Goal: Information Seeking & Learning: Find specific fact

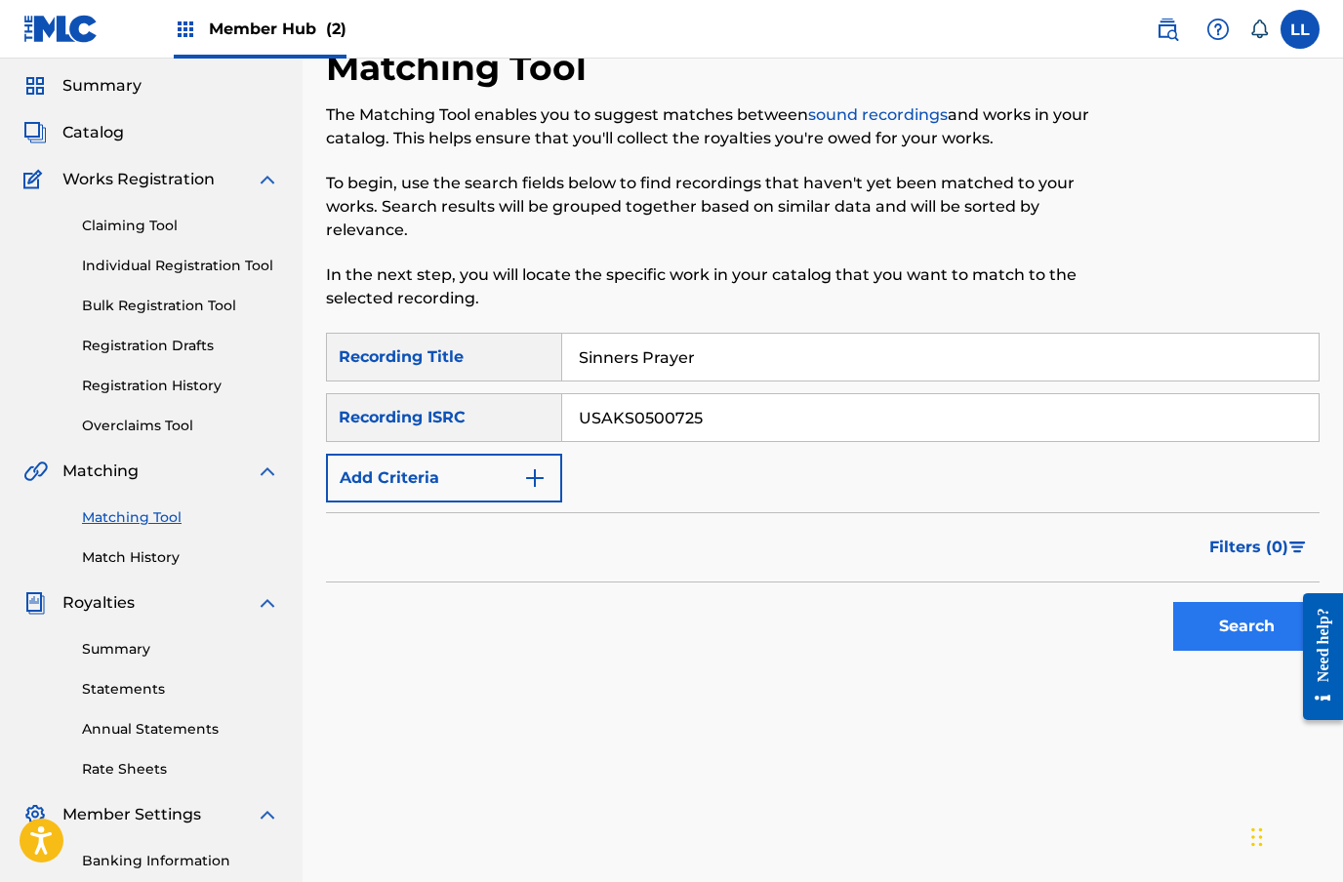
click at [1221, 624] on button "Search" at bounding box center [1246, 626] width 146 height 49
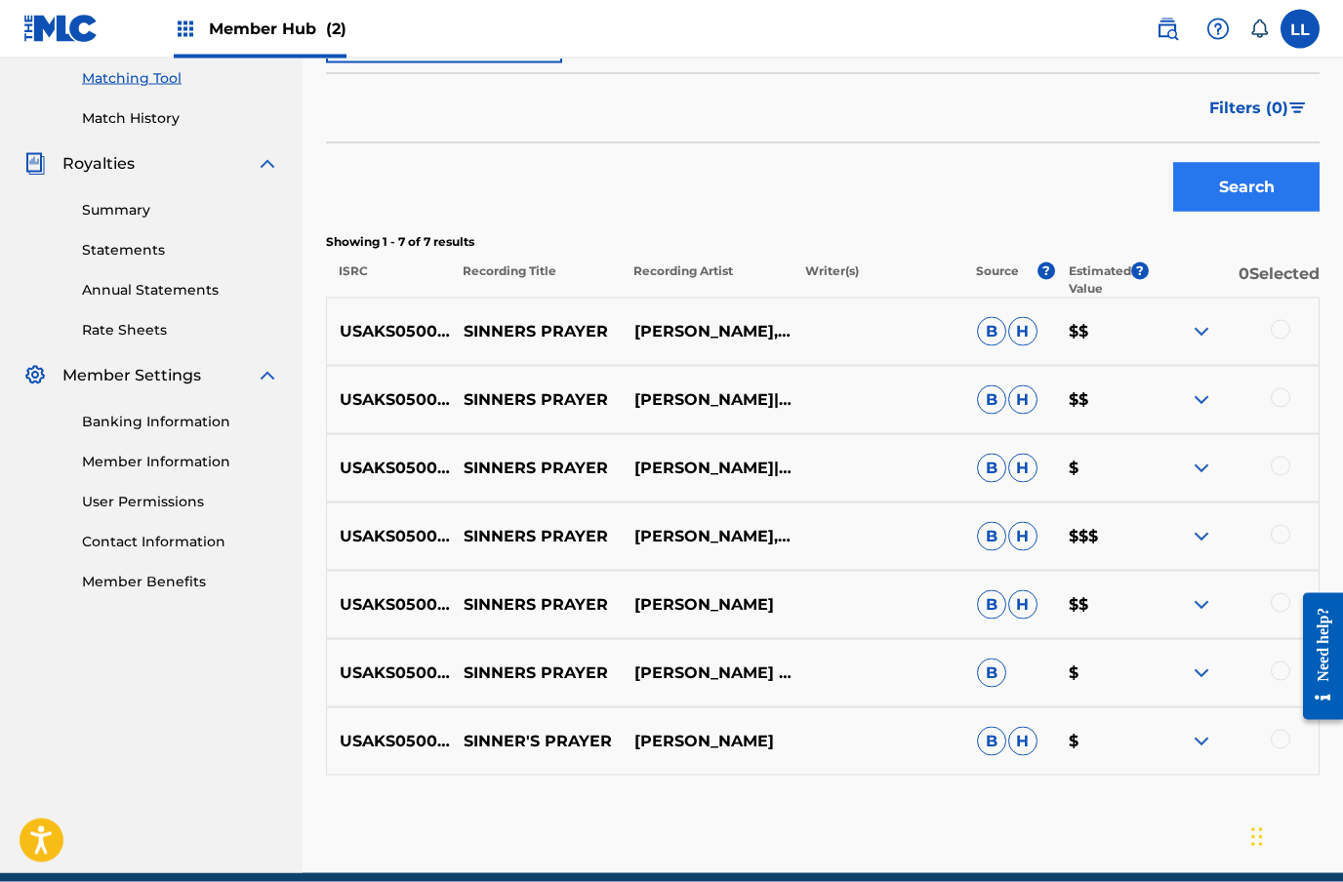
scroll to position [502, 0]
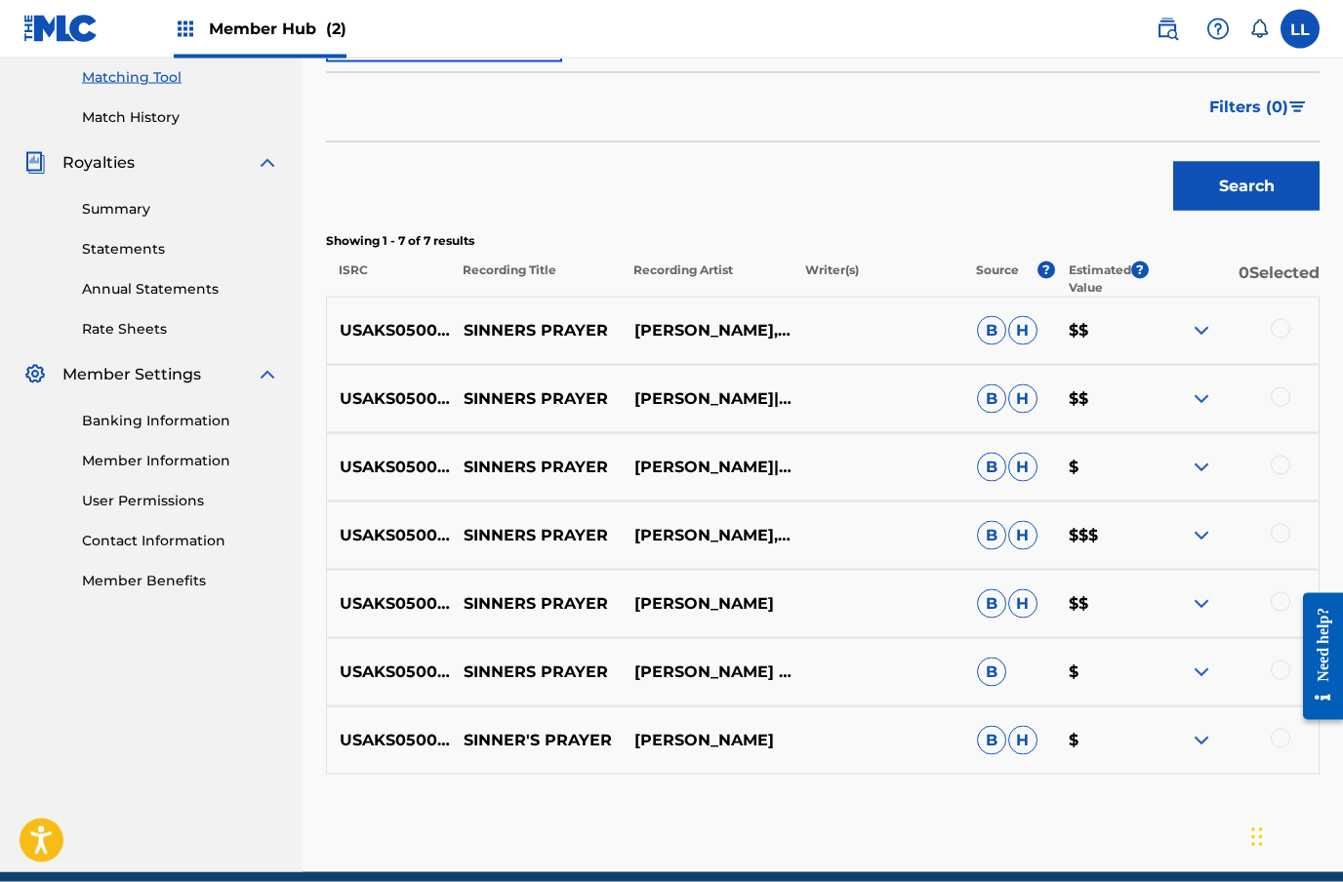
click at [1190, 544] on img at bounding box center [1201, 535] width 23 height 23
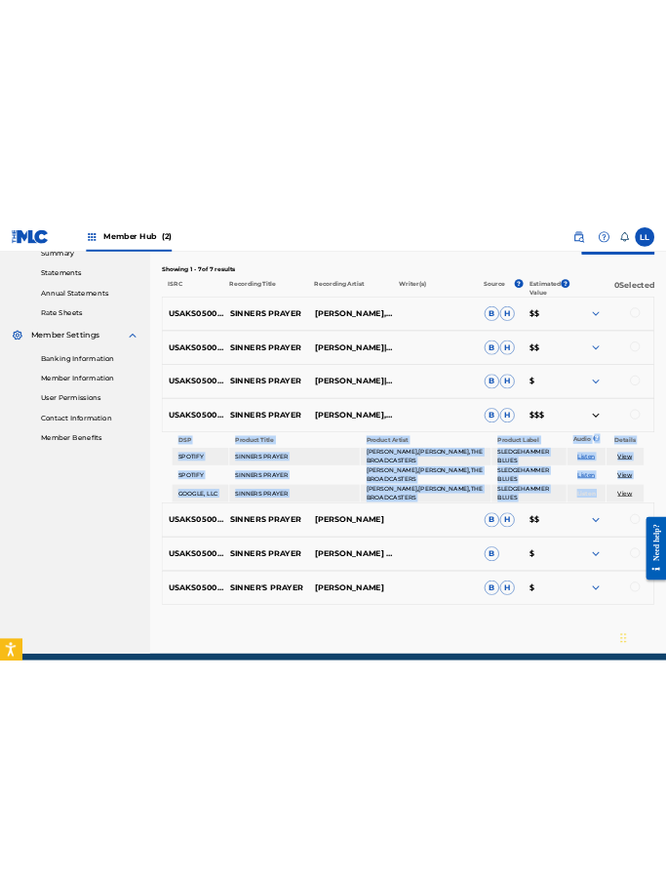
scroll to position [728, 0]
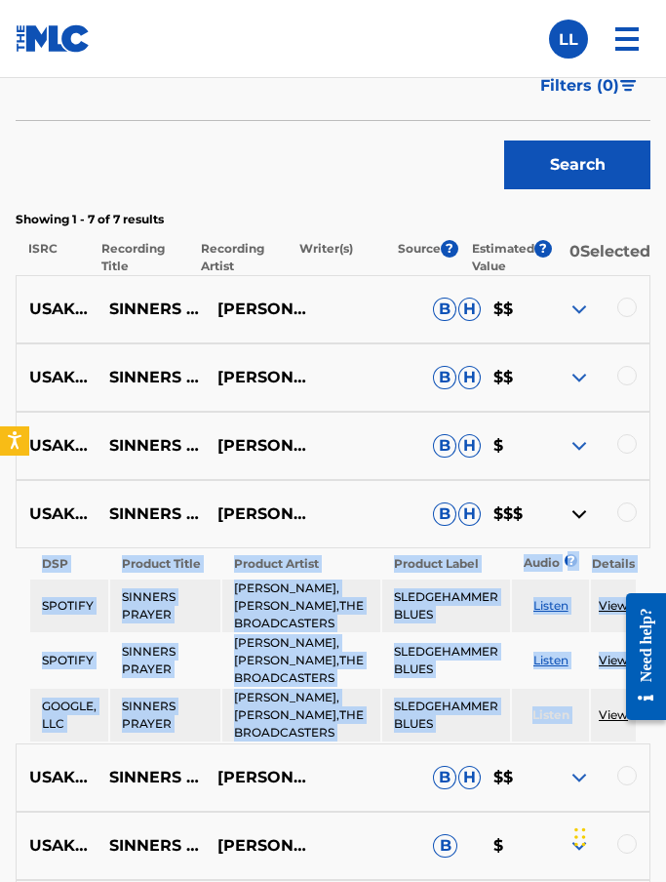
click at [568, 317] on img at bounding box center [579, 309] width 23 height 23
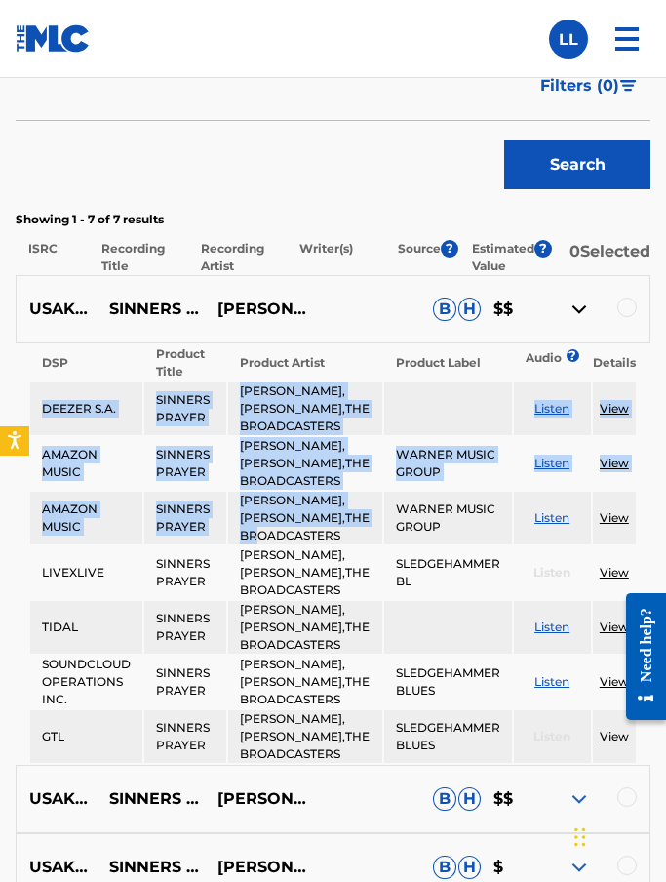
click at [46, 408] on td "DEEZER S.A." at bounding box center [86, 409] width 112 height 53
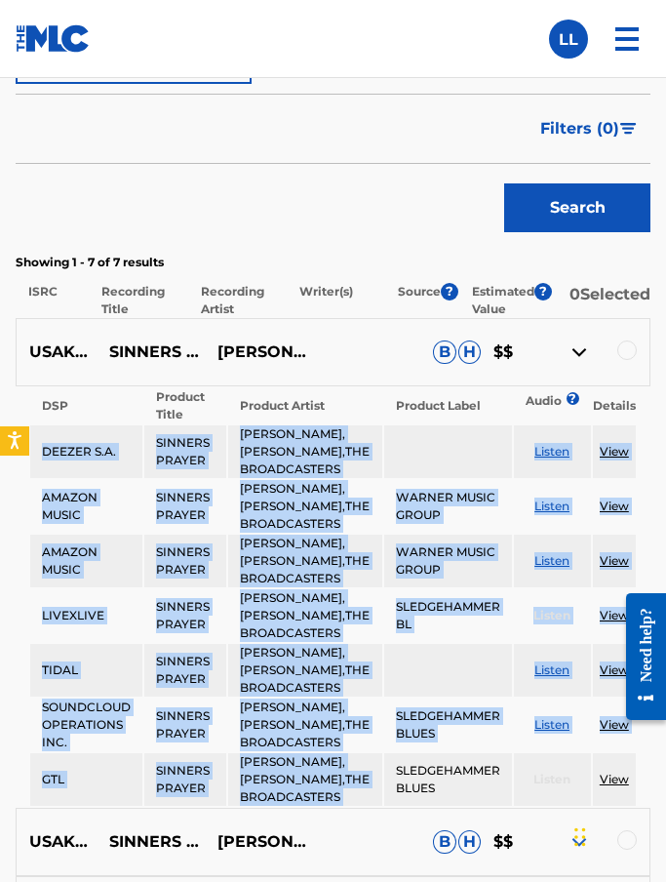
scroll to position [713, 0]
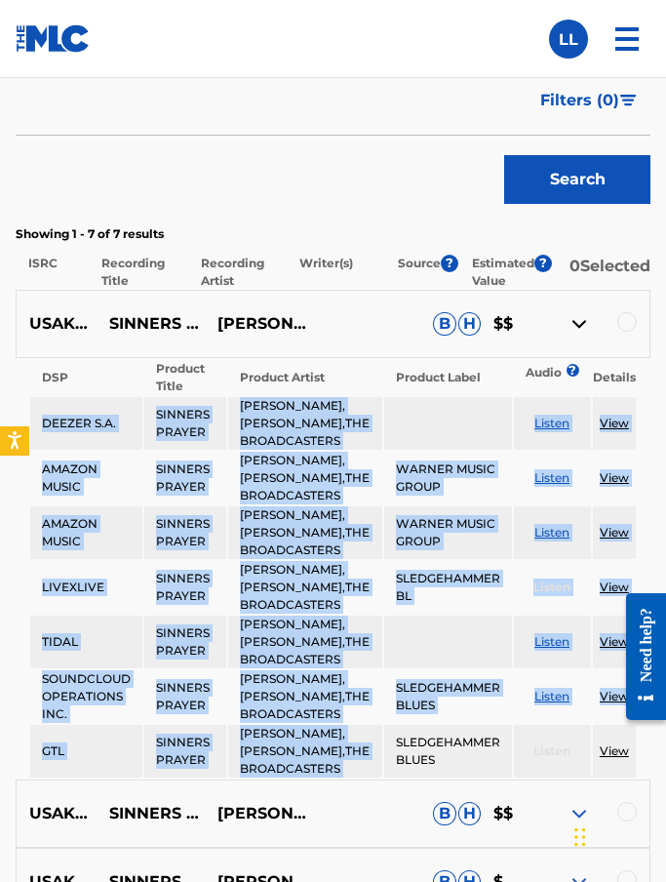
click at [568, 329] on img at bounding box center [579, 323] width 23 height 23
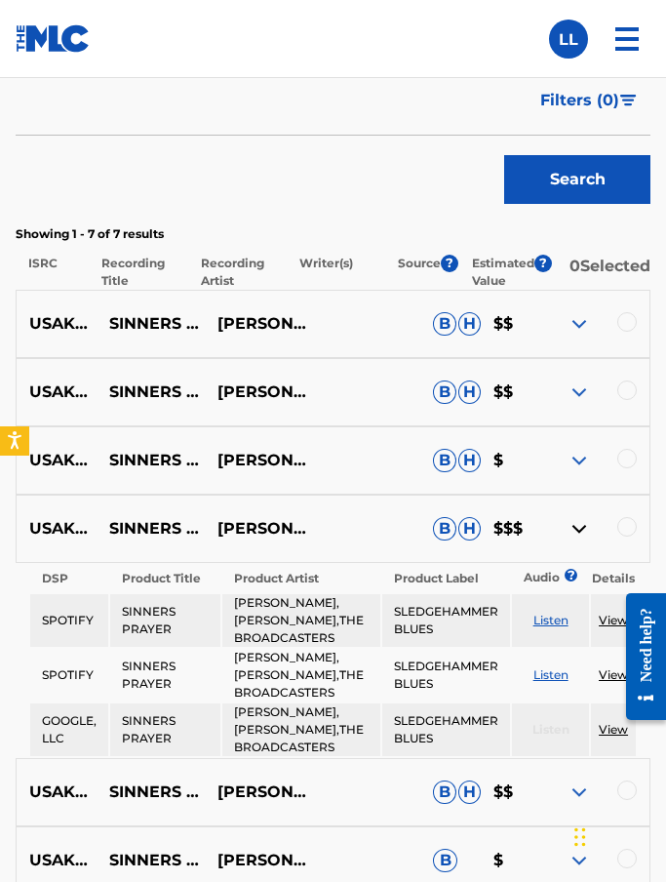
click at [575, 392] on img at bounding box center [579, 392] width 23 height 23
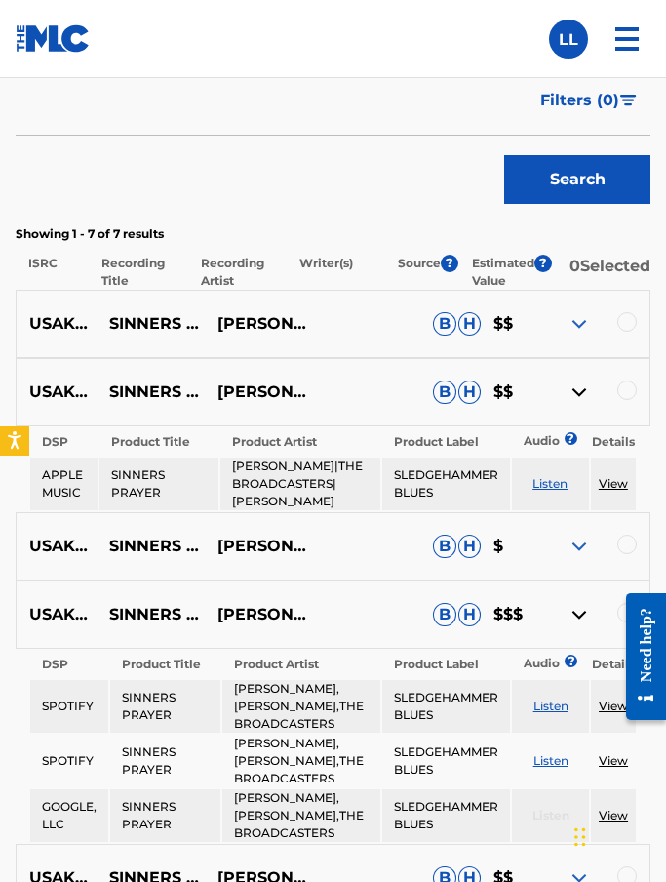
click at [363, 598] on div "USAKS0500725 SINNERS PRAYER [PERSON_NAME],[PERSON_NAME],THE BROADCASTERS B H $$$" at bounding box center [333, 615] width 635 height 68
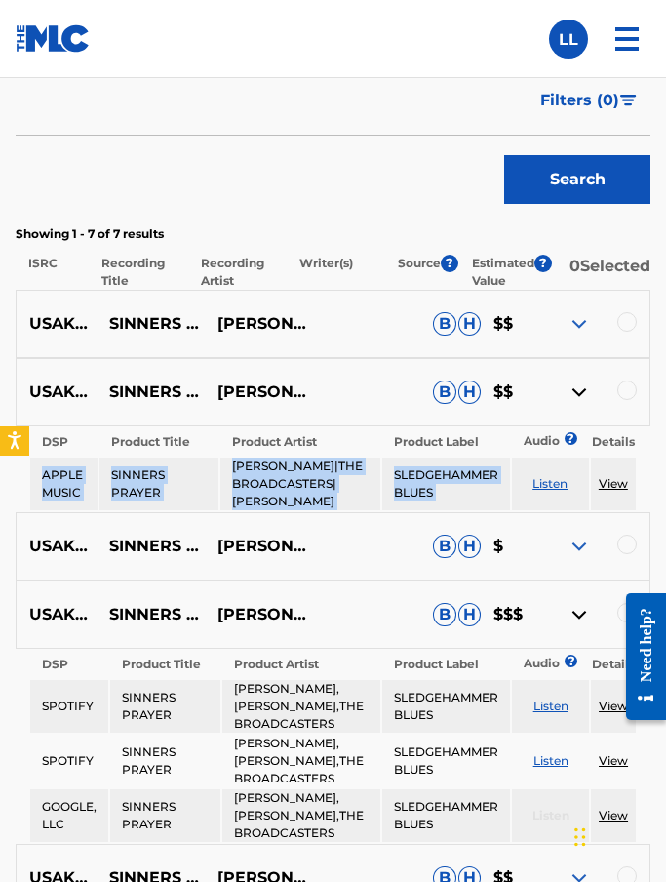
copy tr "APPLE MUSIC SINNERS PRAYER [PERSON_NAME]|THE BROADCASTERS|[PERSON_NAME] SLEDGEH…"
click at [568, 544] on img at bounding box center [579, 546] width 23 height 23
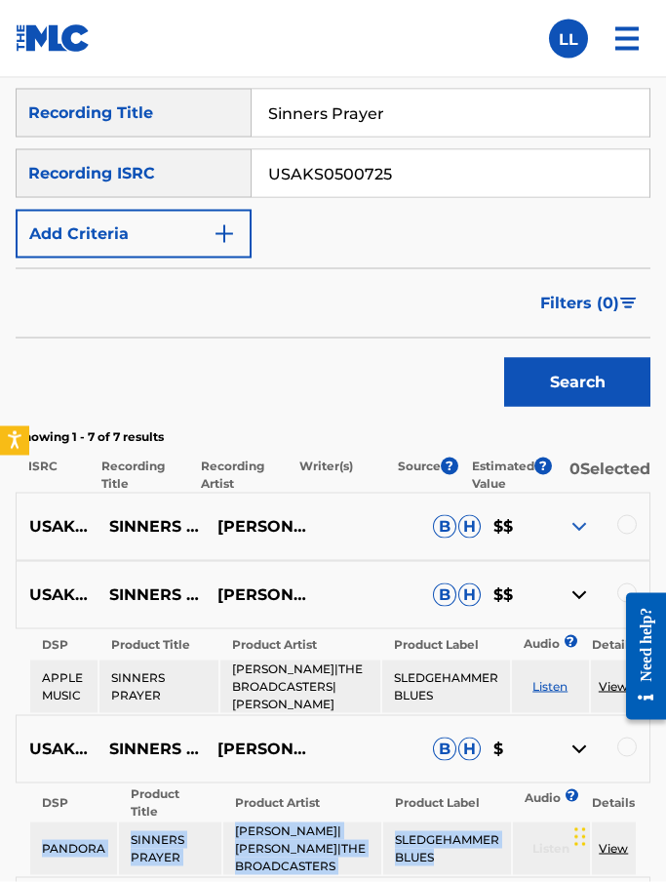
scroll to position [511, 0]
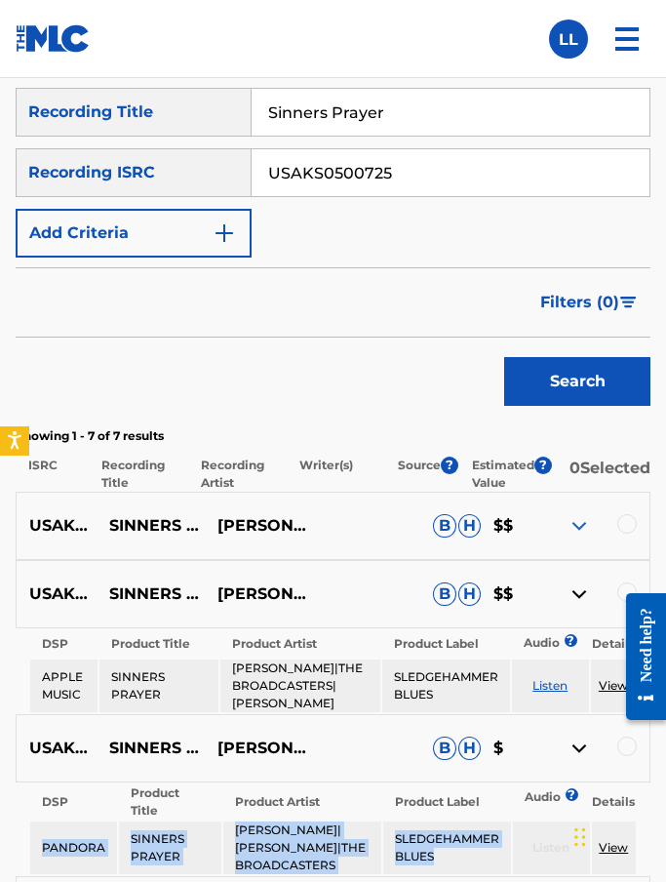
click at [522, 596] on p "$$" at bounding box center [511, 594] width 60 height 23
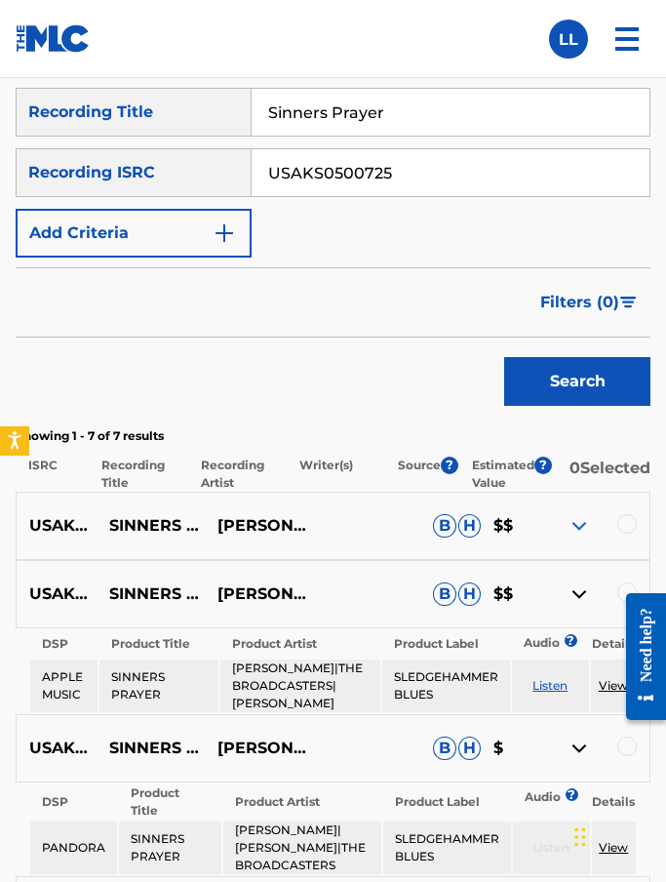
click at [511, 582] on div "USAKS0500725 SINNERS PRAYER [PERSON_NAME]|THE BROADCASTERS|[PERSON_NAME] [PERSO…" at bounding box center [333, 594] width 635 height 68
click at [552, 534] on div at bounding box center [596, 525] width 108 height 23
click at [579, 523] on img at bounding box center [579, 525] width 23 height 23
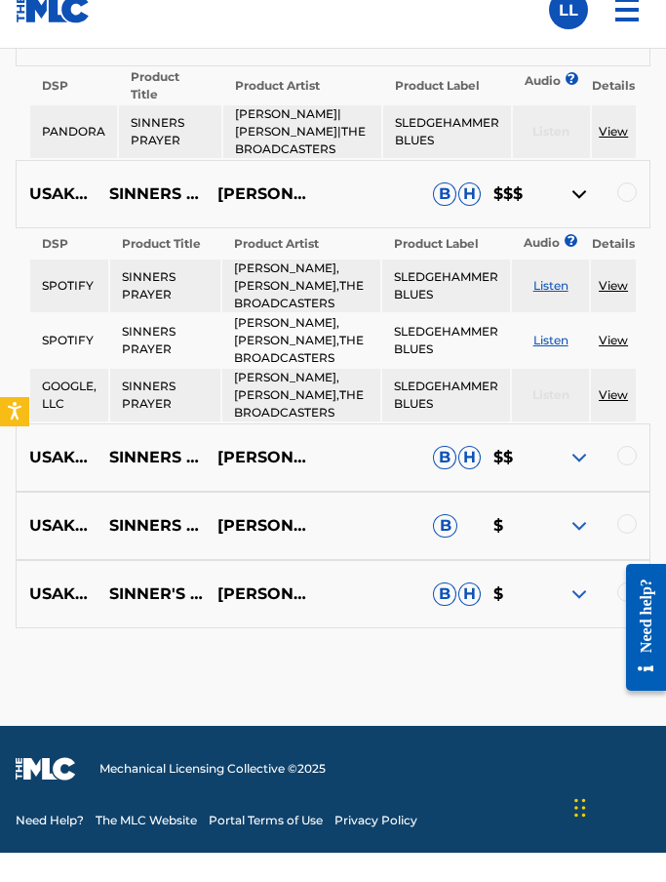
scroll to position [1788, 0]
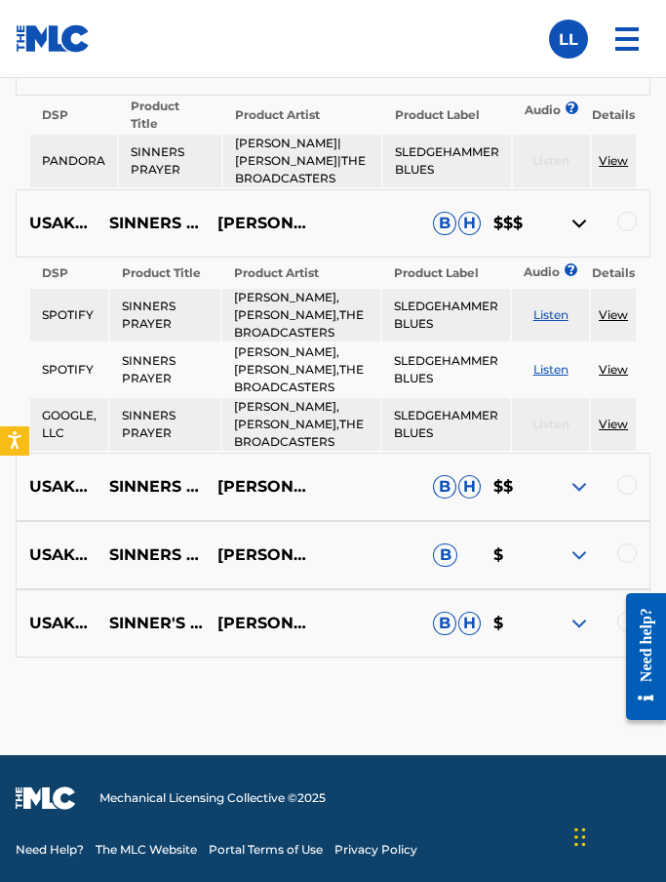
click at [572, 493] on img at bounding box center [579, 486] width 23 height 23
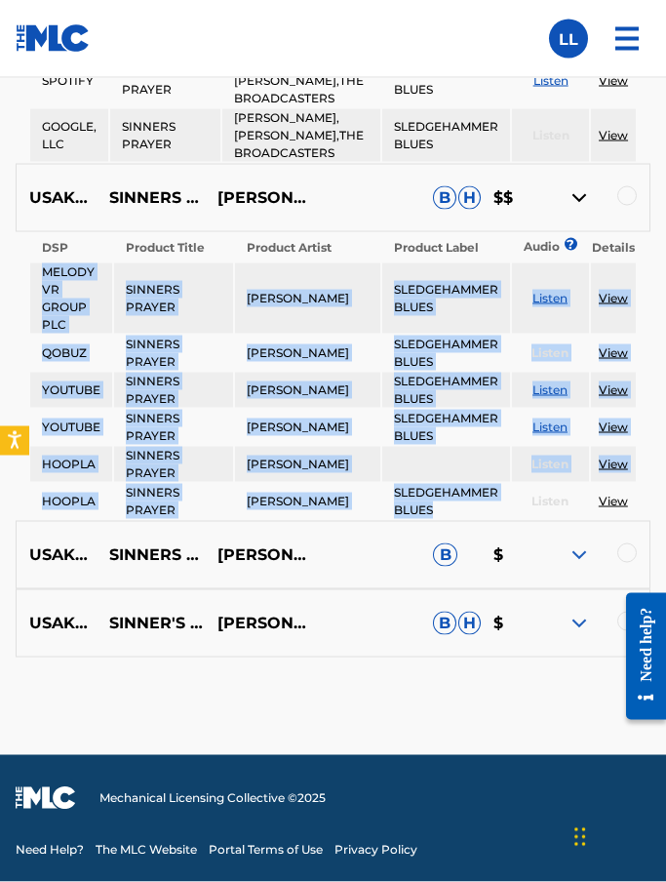
scroll to position [1989, 0]
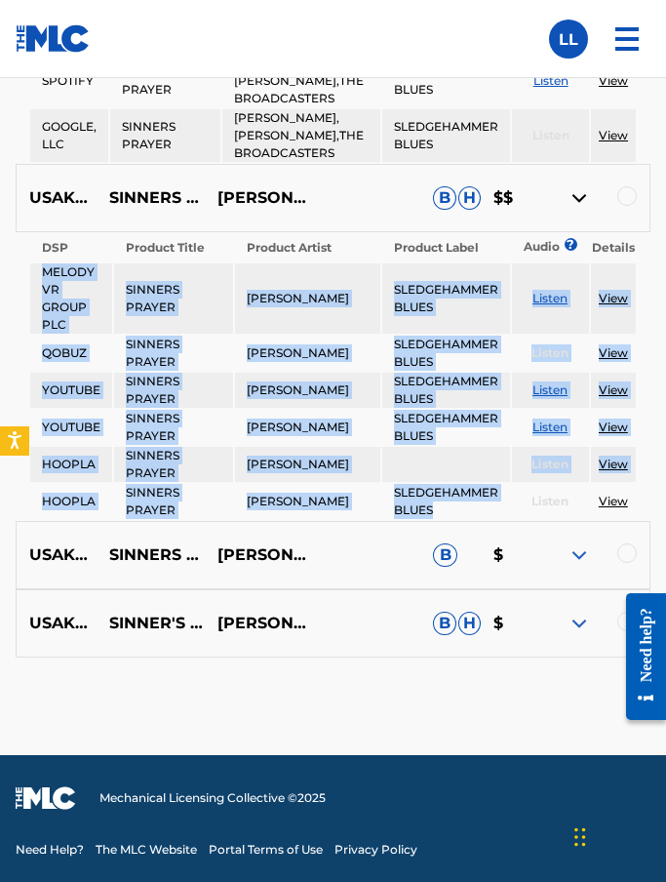
click at [560, 567] on div at bounding box center [596, 555] width 108 height 23
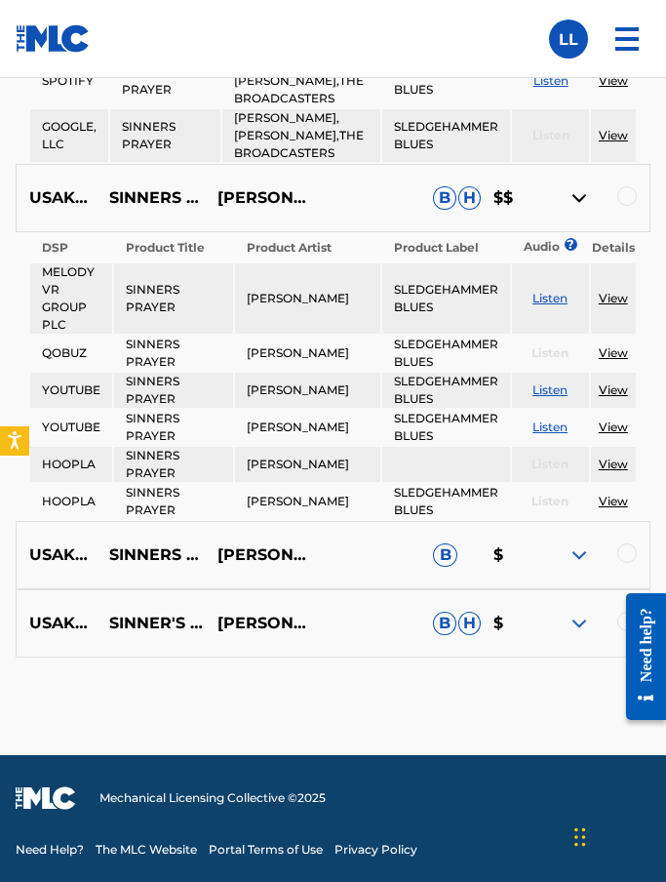
click at [575, 567] on img at bounding box center [579, 555] width 23 height 23
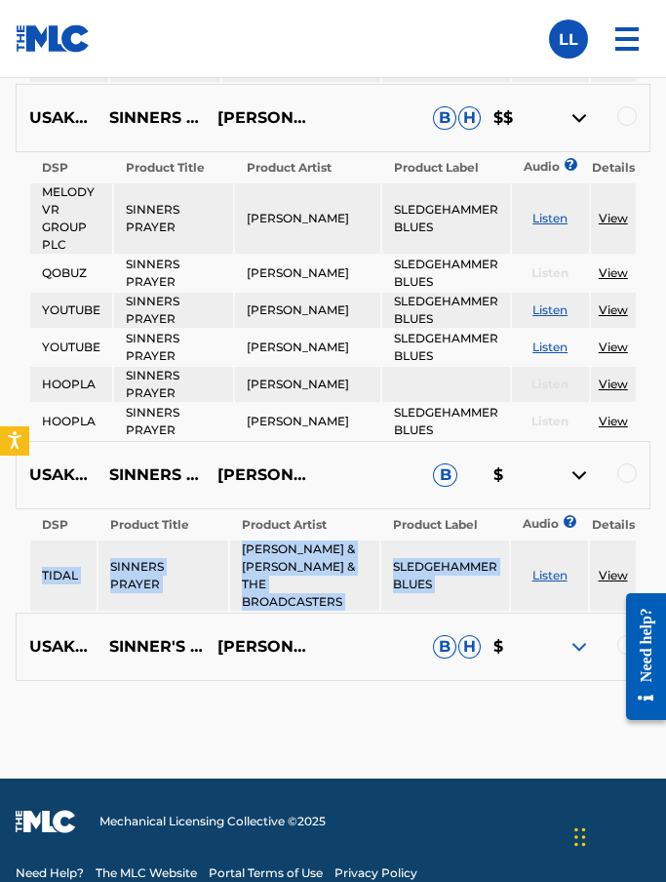
click at [579, 659] on img at bounding box center [579, 646] width 23 height 23
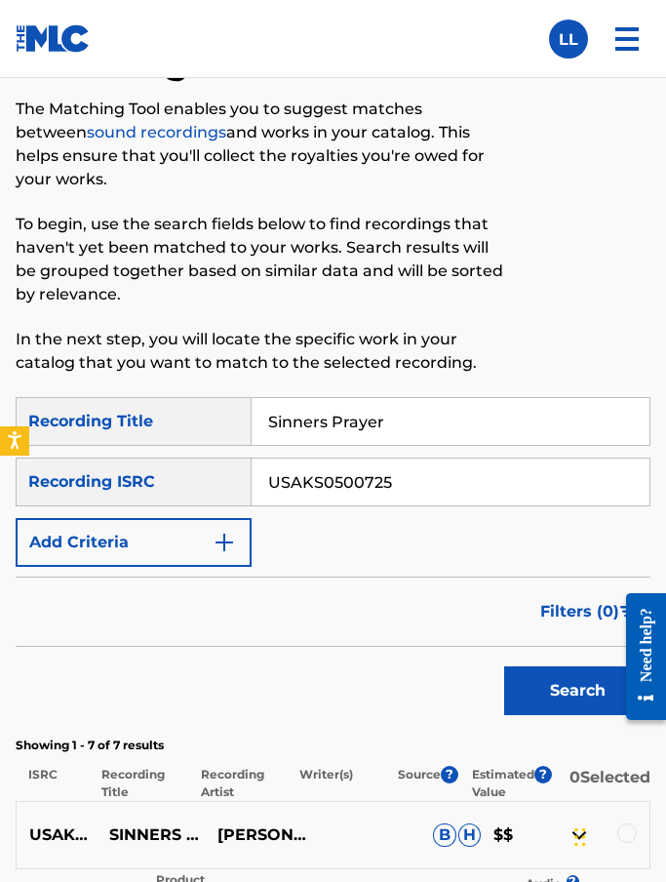
scroll to position [0, 0]
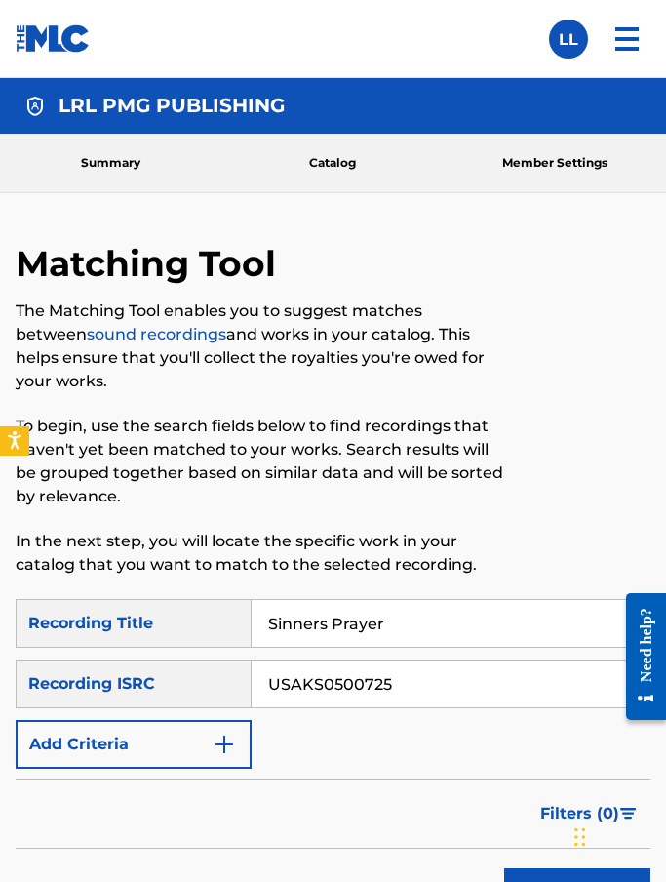
click at [412, 613] on input "Sinners Prayer" at bounding box center [451, 623] width 398 height 47
click at [432, 623] on input "Sinners Prayer" at bounding box center [451, 623] width 398 height 47
type input "S"
click at [318, 682] on input "USAKS0500725" at bounding box center [451, 684] width 398 height 47
click at [318, 681] on input "USAKS0500725" at bounding box center [451, 684] width 398 height 47
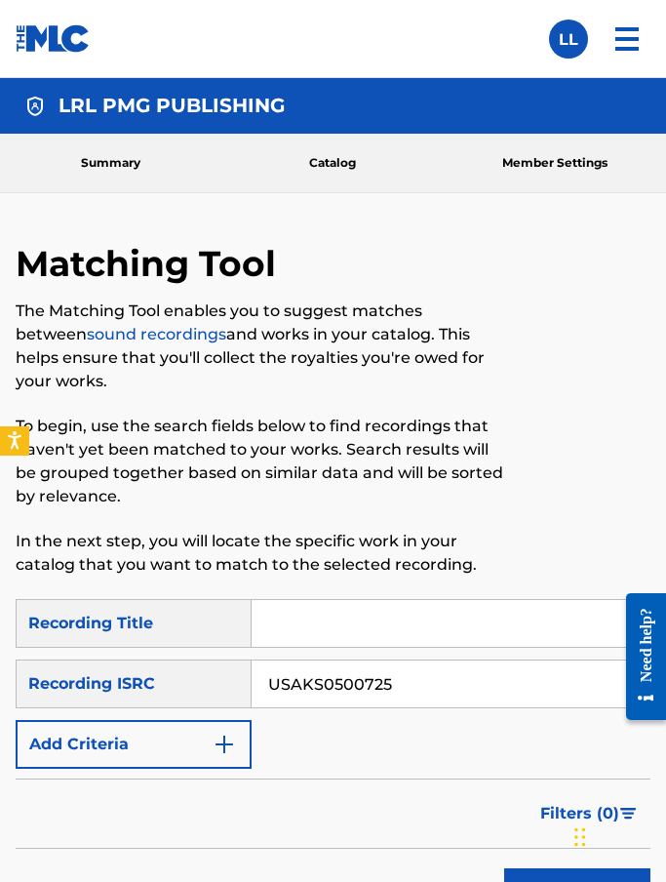
click at [304, 691] on input "USAKS0500725" at bounding box center [451, 684] width 398 height 47
click at [327, 679] on input "USAKS0500725" at bounding box center [451, 684] width 398 height 47
paste input "9"
type input "USAKS0500729"
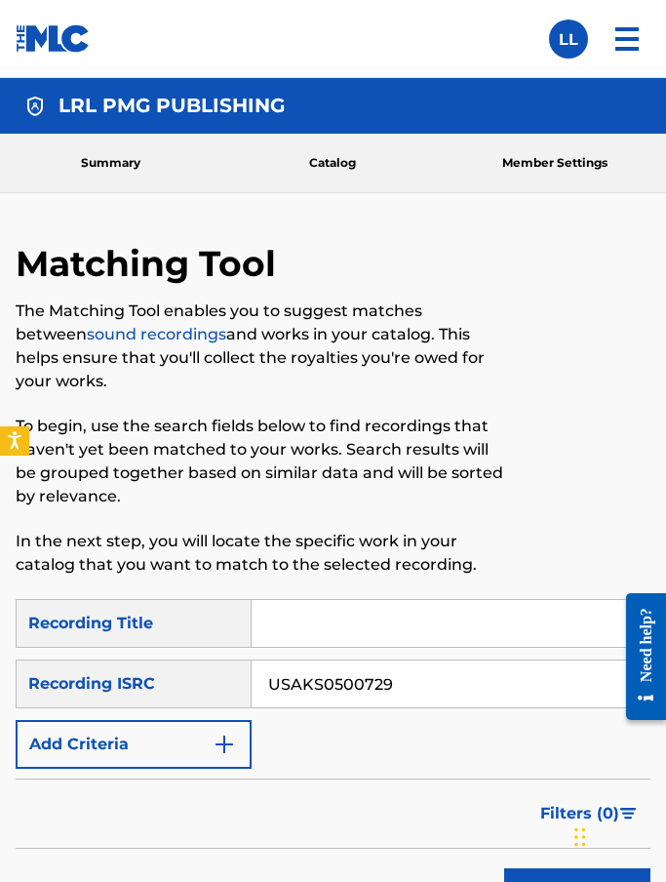
click at [551, 541] on div at bounding box center [577, 420] width 146 height 357
click at [550, 876] on button "Search" at bounding box center [577, 892] width 146 height 49
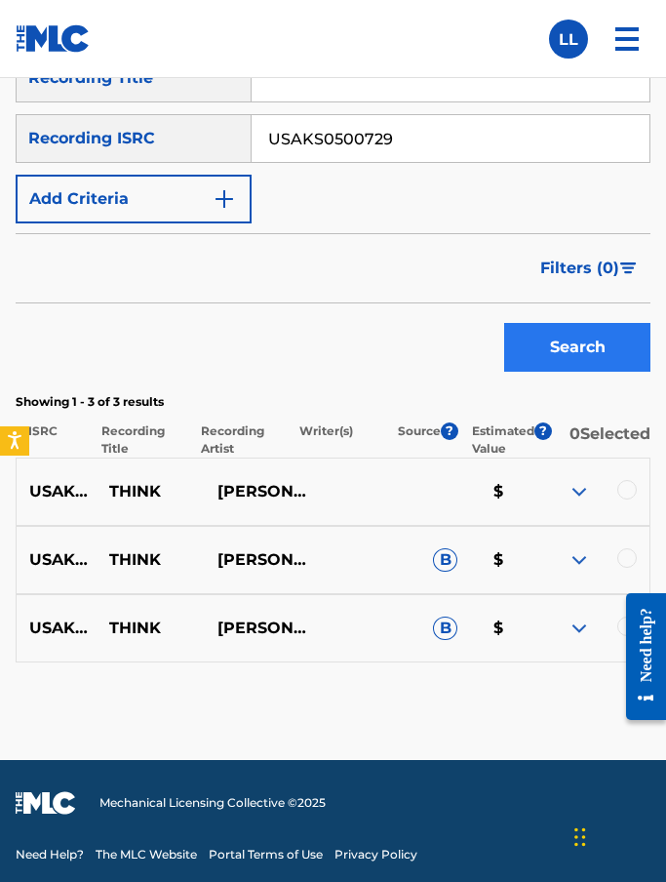
scroll to position [465, 0]
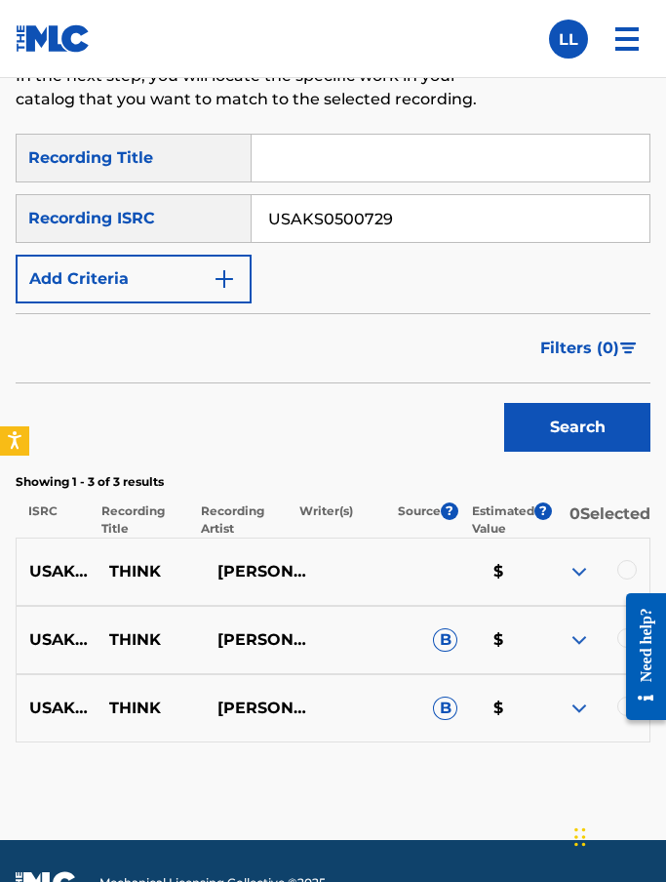
click at [578, 567] on img at bounding box center [579, 571] width 23 height 23
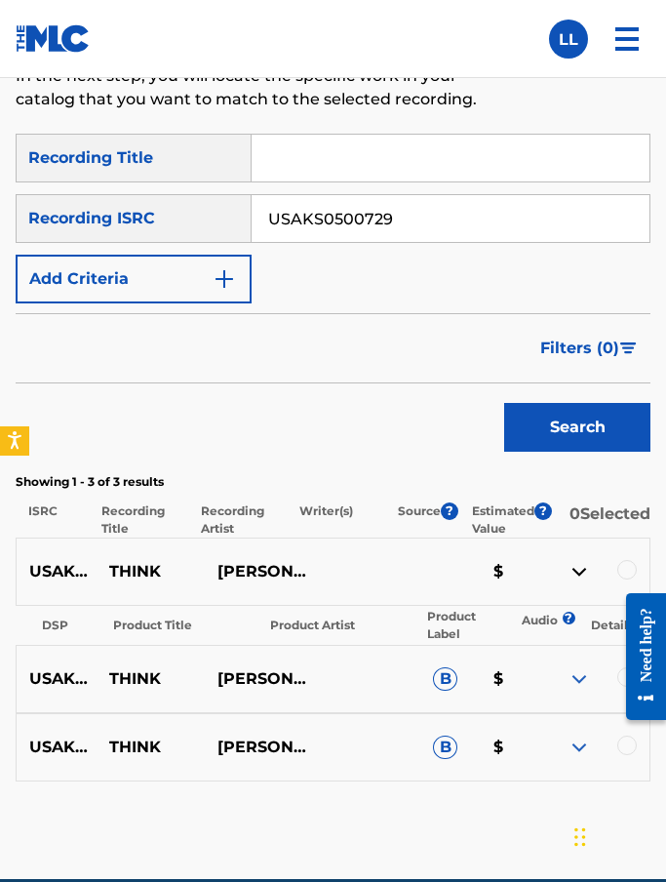
click at [577, 567] on img at bounding box center [579, 571] width 23 height 23
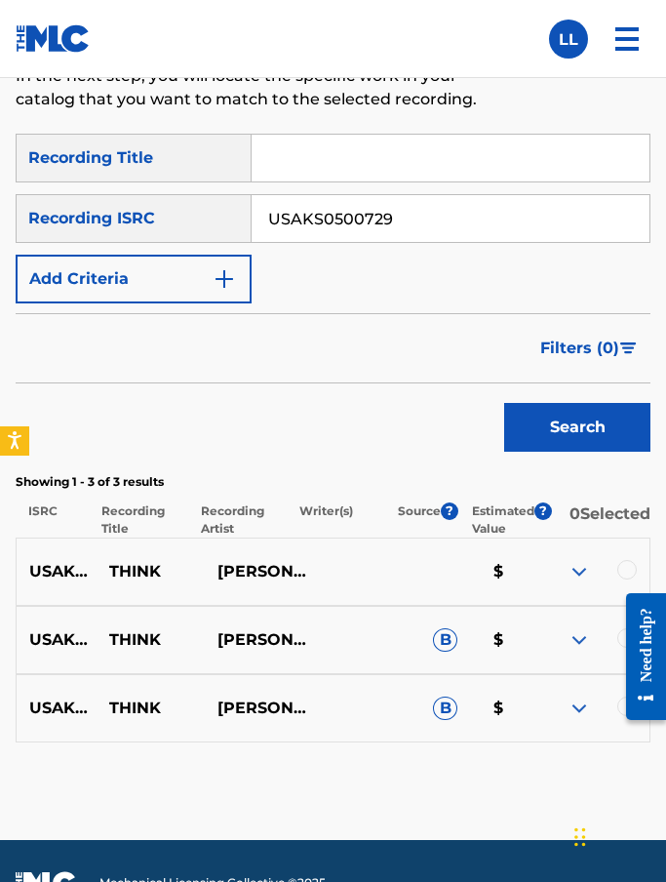
click at [578, 577] on img at bounding box center [579, 571] width 23 height 23
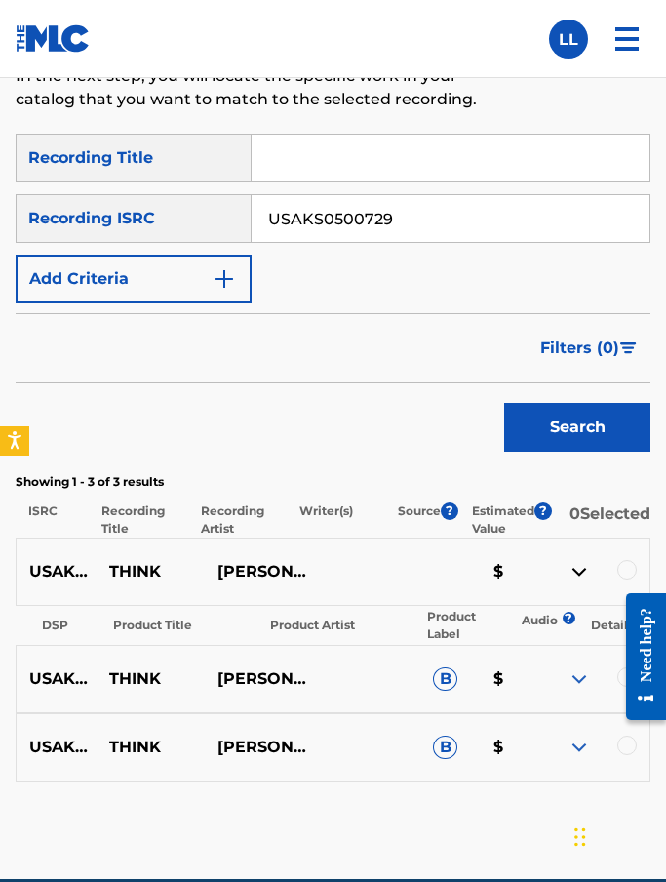
click at [46, 615] on th "DSP" at bounding box center [64, 625] width 69 height 35
click at [569, 683] on img at bounding box center [579, 678] width 23 height 23
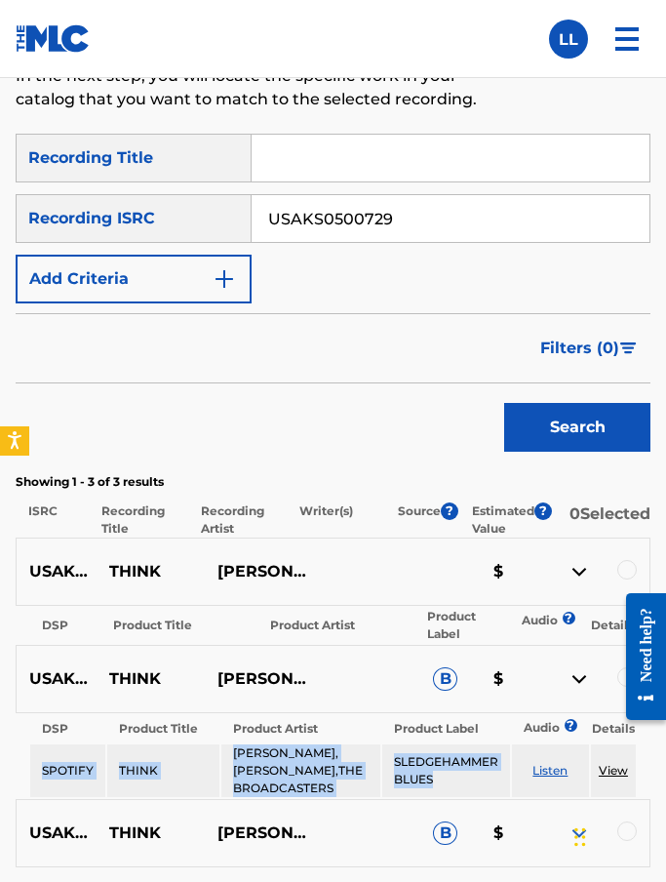
click at [562, 841] on div at bounding box center [596, 833] width 108 height 23
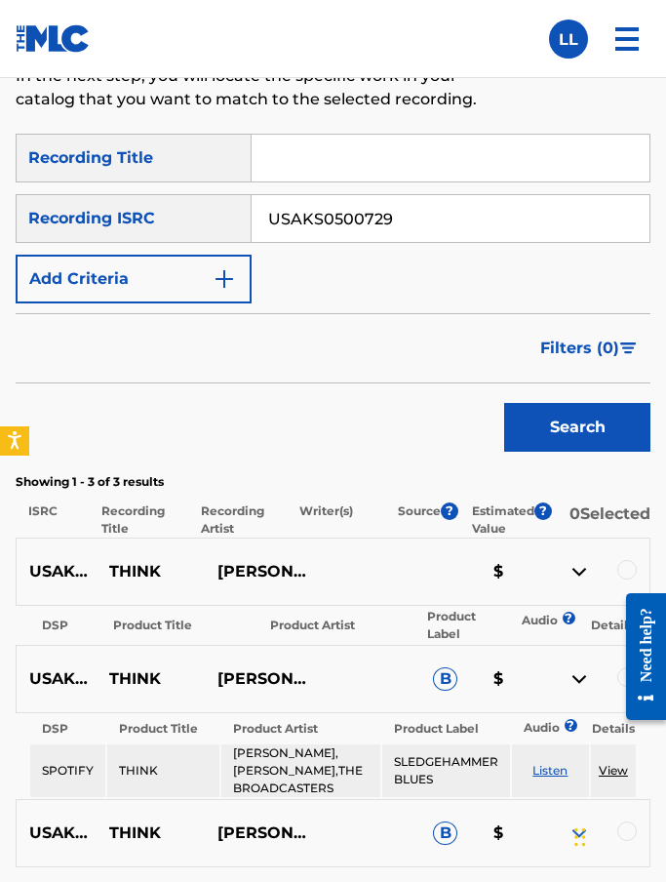
click at [574, 825] on img at bounding box center [579, 833] width 23 height 23
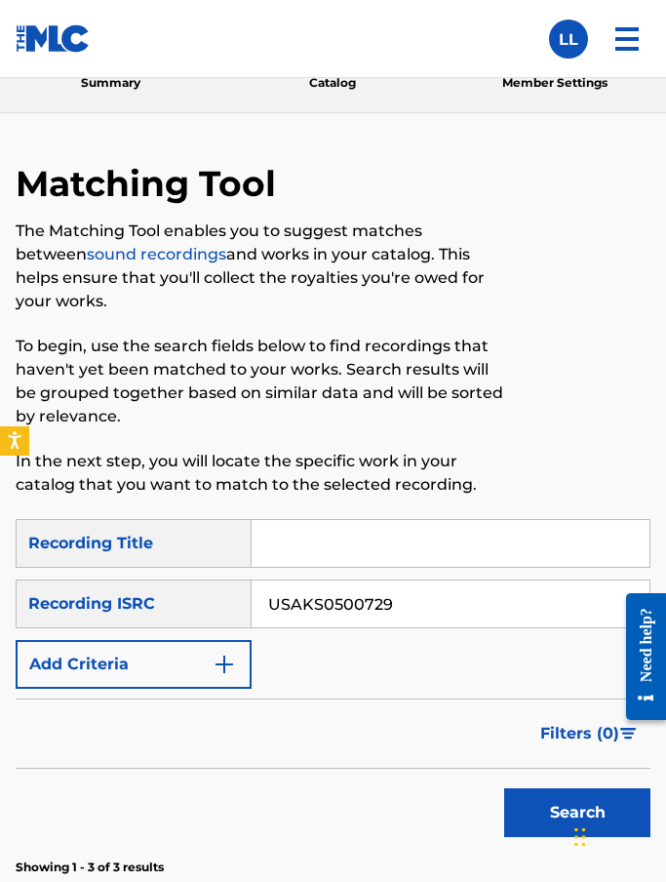
scroll to position [0, 0]
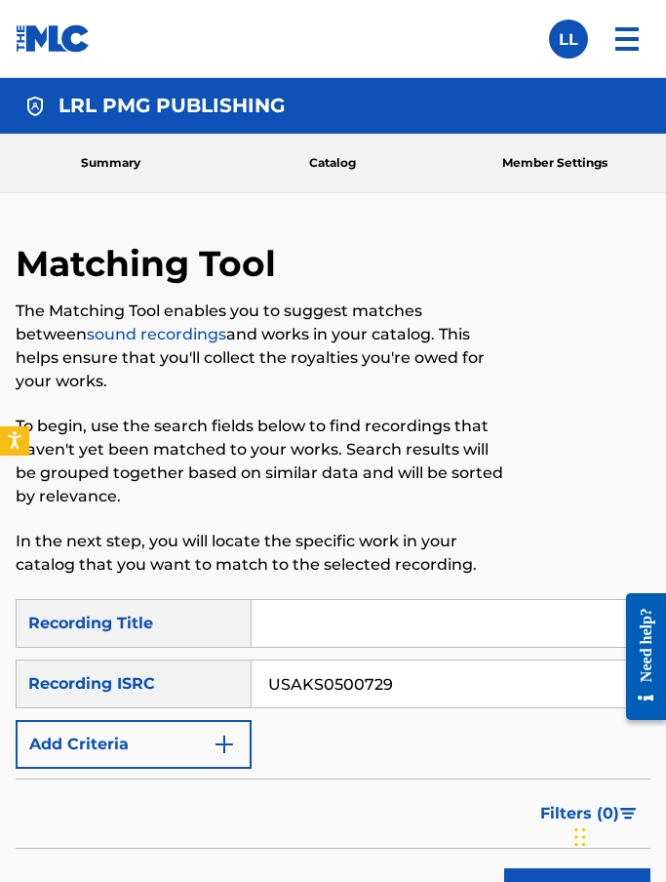
click at [372, 685] on input "USAKS0500729" at bounding box center [451, 684] width 398 height 47
click at [372, 684] on input "USAKS0500729" at bounding box center [451, 684] width 398 height 47
click at [311, 676] on input "Search Form" at bounding box center [451, 684] width 398 height 47
paste input "USAKS0500725"
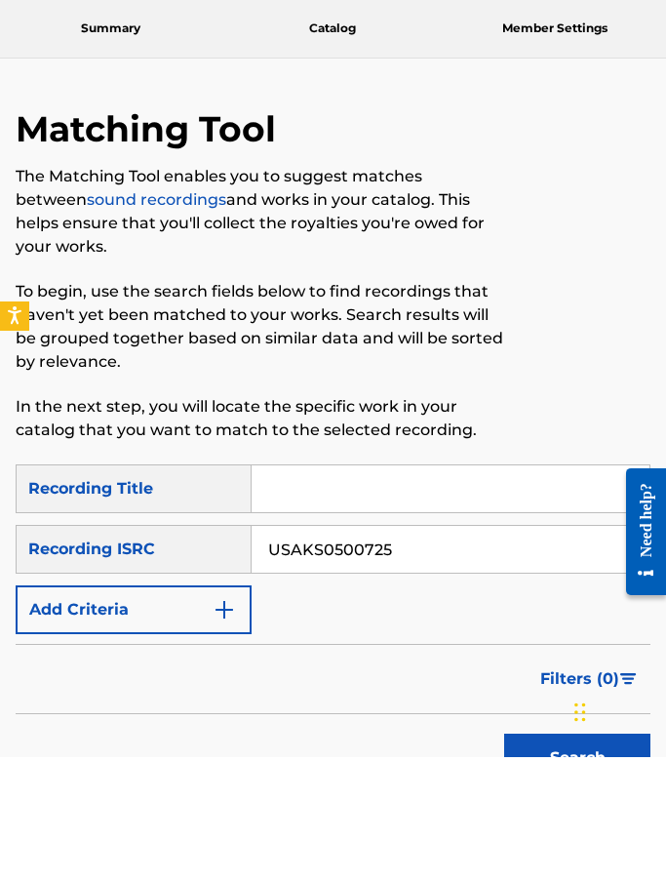
scroll to position [40, 0]
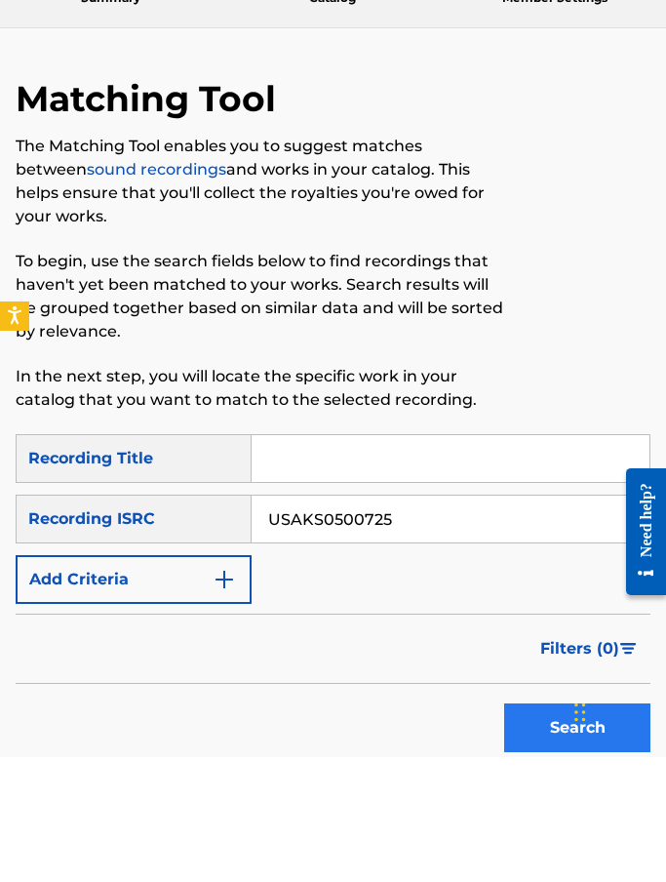
type input "USAKS0500725"
click at [546, 828] on button "Search" at bounding box center [577, 852] width 146 height 49
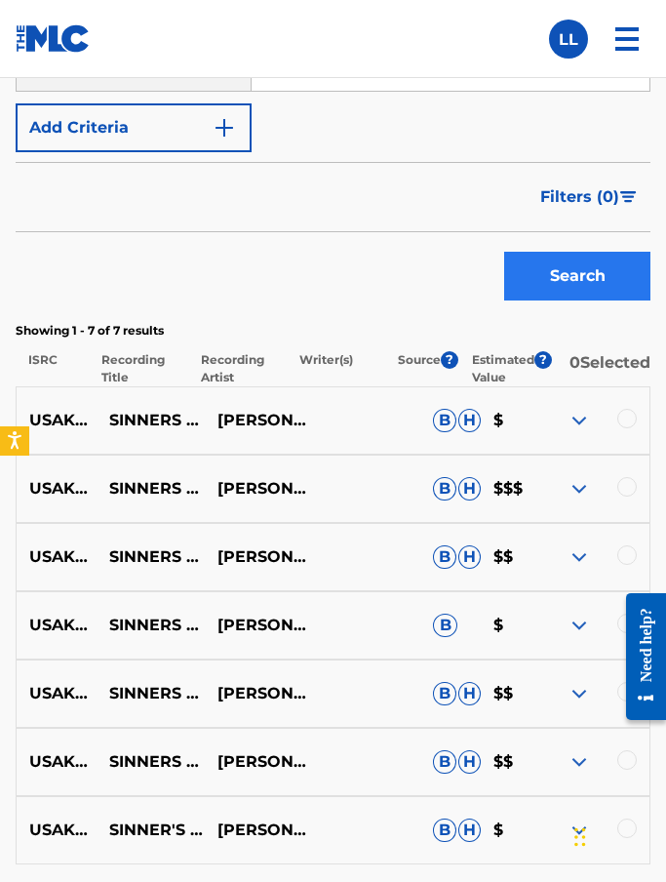
scroll to position [717, 0]
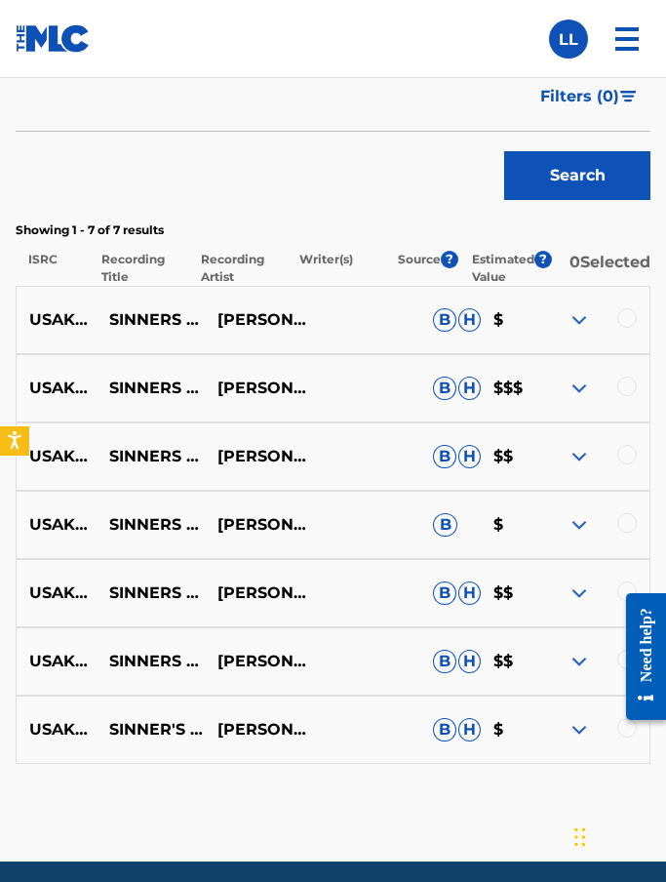
click at [568, 393] on img at bounding box center [579, 388] width 23 height 23
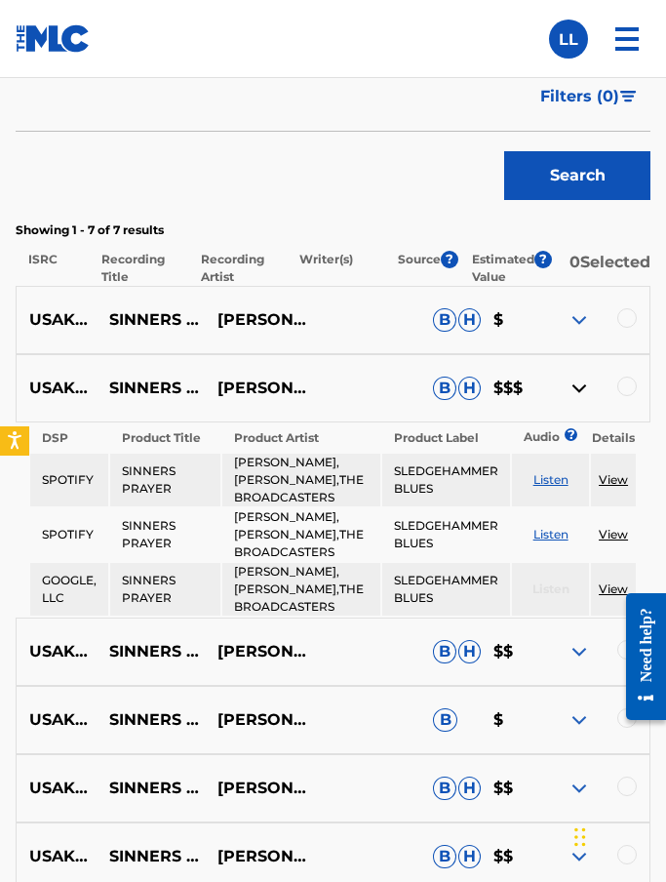
click at [581, 321] on img at bounding box center [579, 319] width 23 height 23
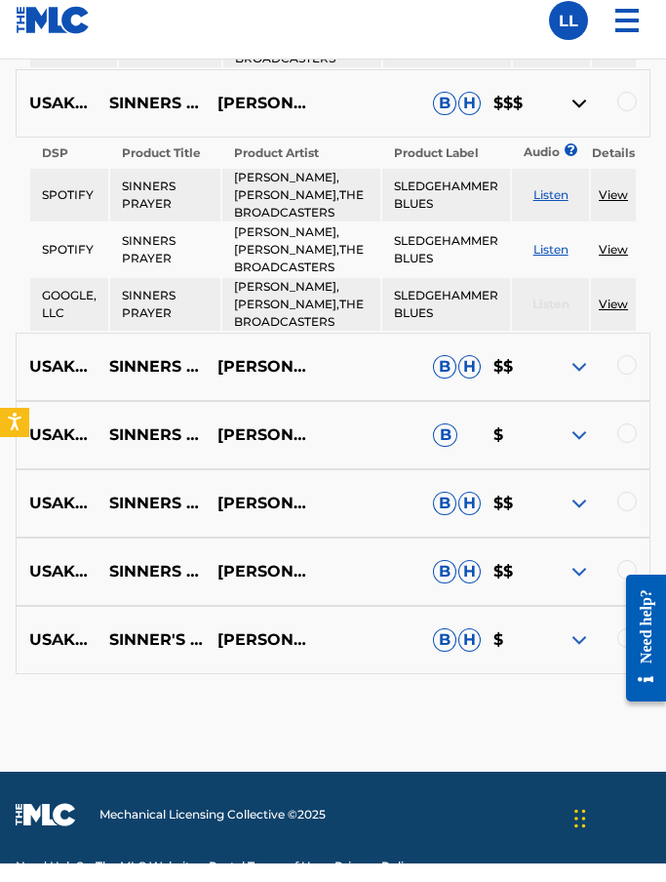
scroll to position [1157, 0]
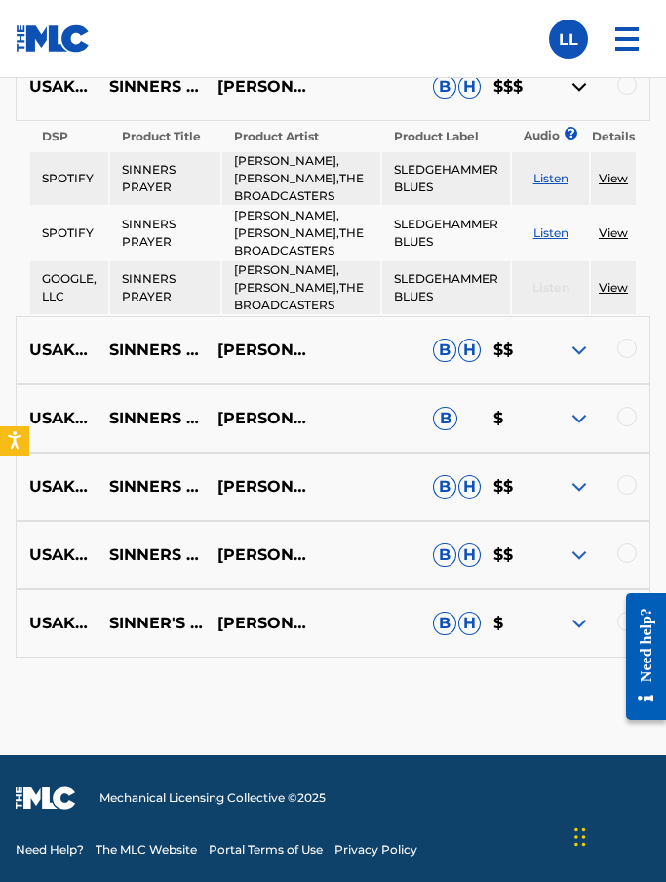
click at [579, 347] on img at bounding box center [579, 350] width 23 height 23
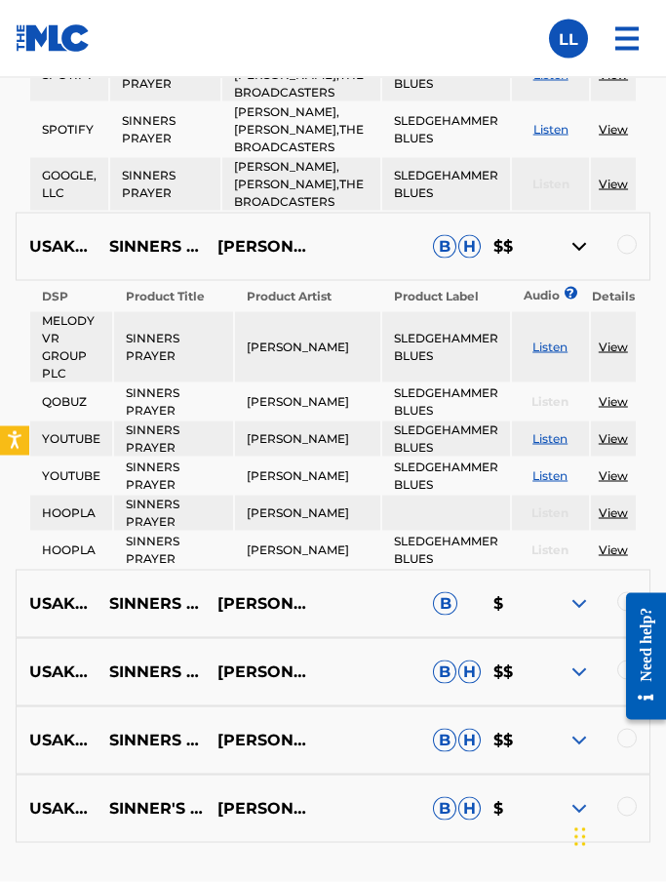
scroll to position [1222, 0]
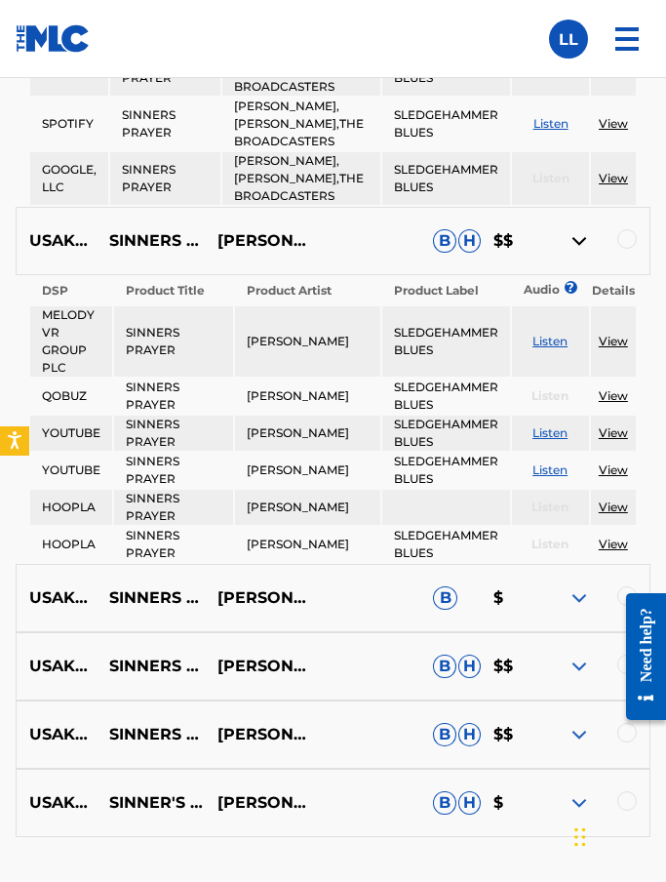
click at [568, 610] on img at bounding box center [579, 597] width 23 height 23
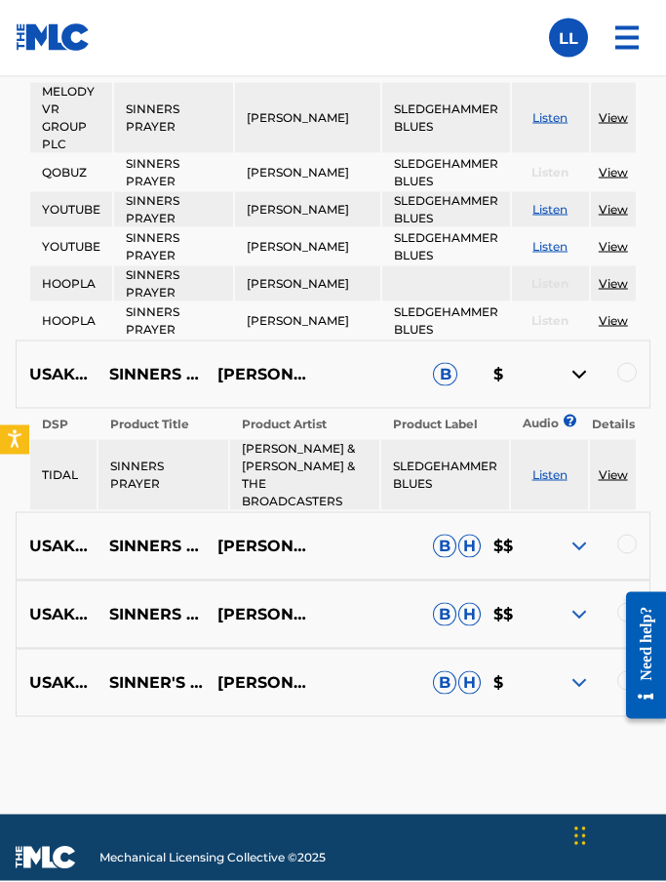
scroll to position [1444, 0]
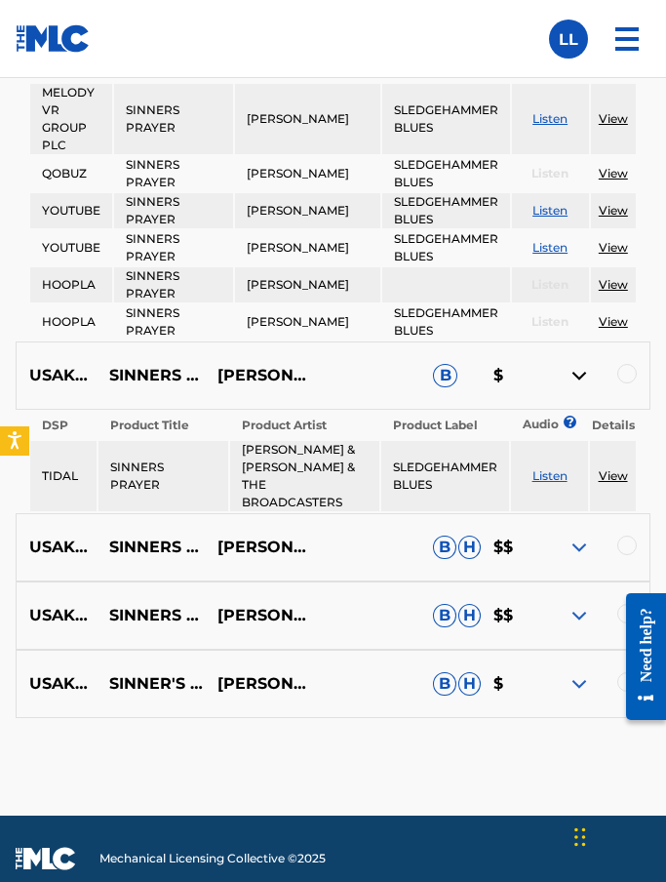
click at [568, 559] on img at bounding box center [579, 547] width 23 height 23
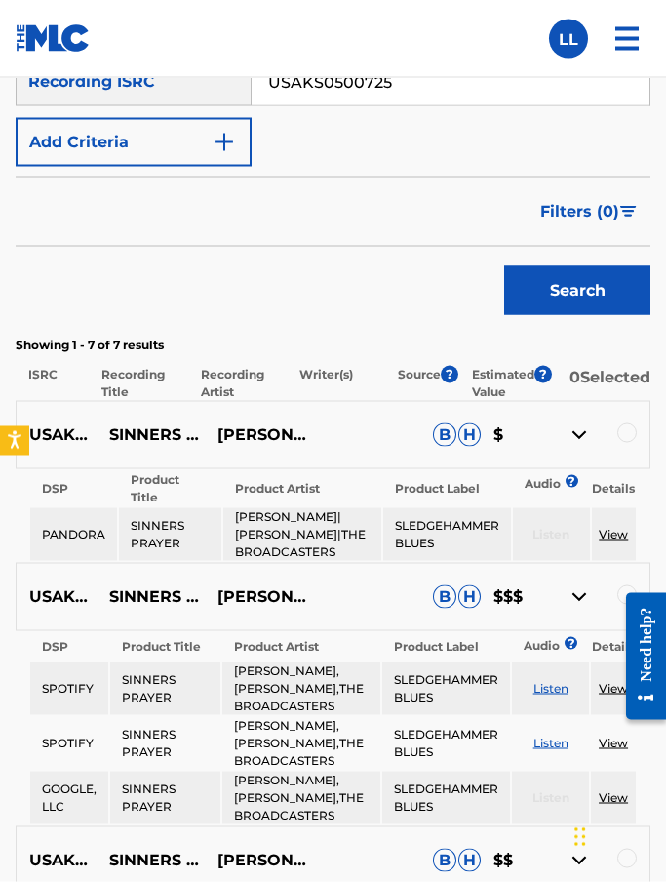
scroll to position [603, 0]
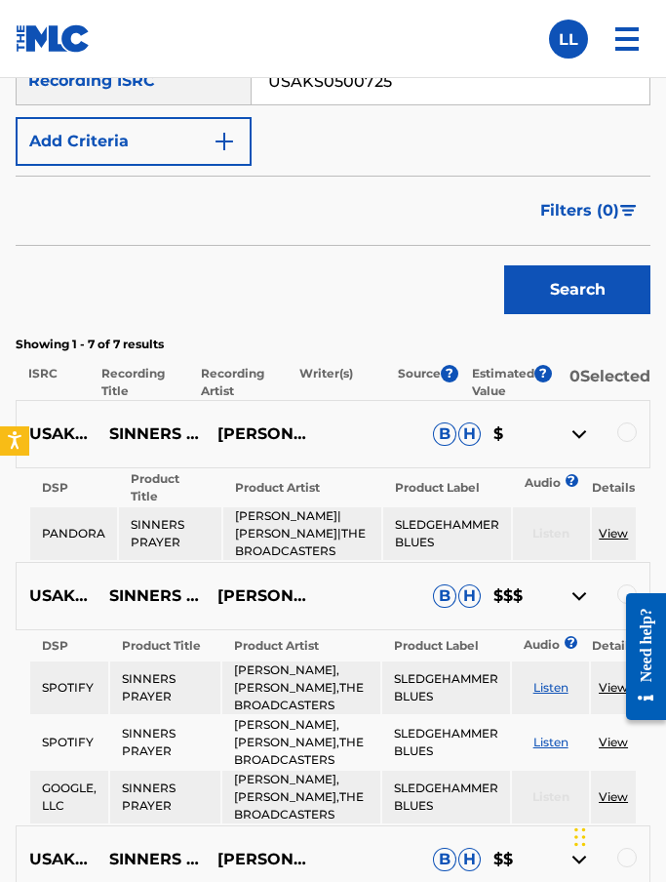
click at [561, 436] on div at bounding box center [596, 434] width 108 height 23
click at [585, 430] on img at bounding box center [579, 434] width 23 height 23
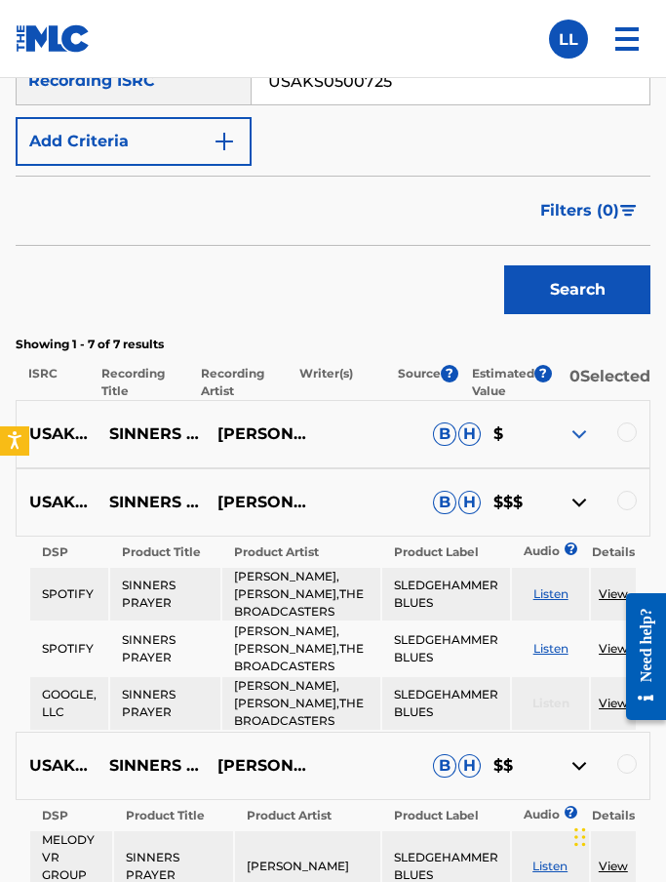
click at [579, 430] on img at bounding box center [579, 434] width 23 height 23
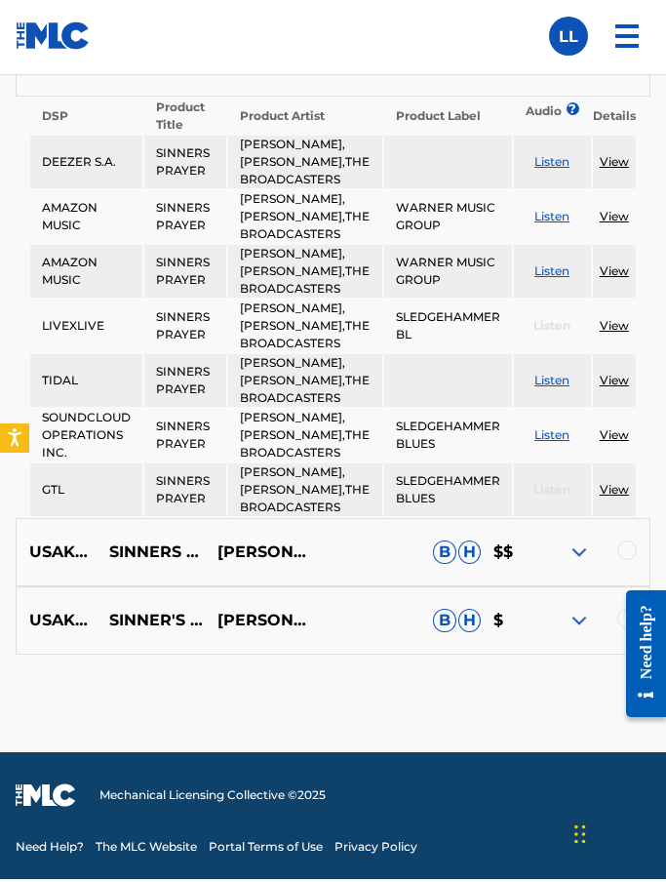
scroll to position [2069, 0]
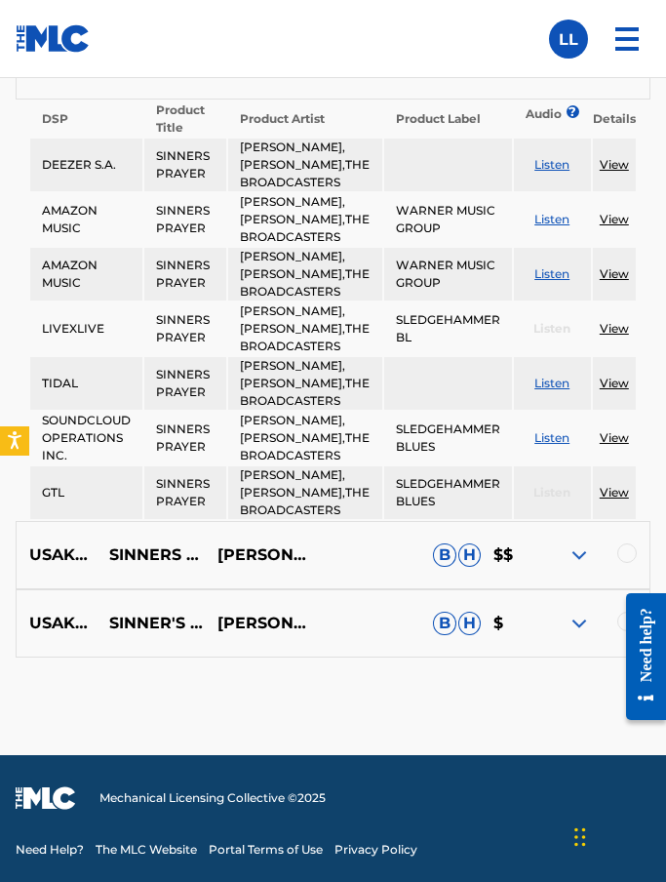
click at [568, 564] on img at bounding box center [579, 555] width 23 height 23
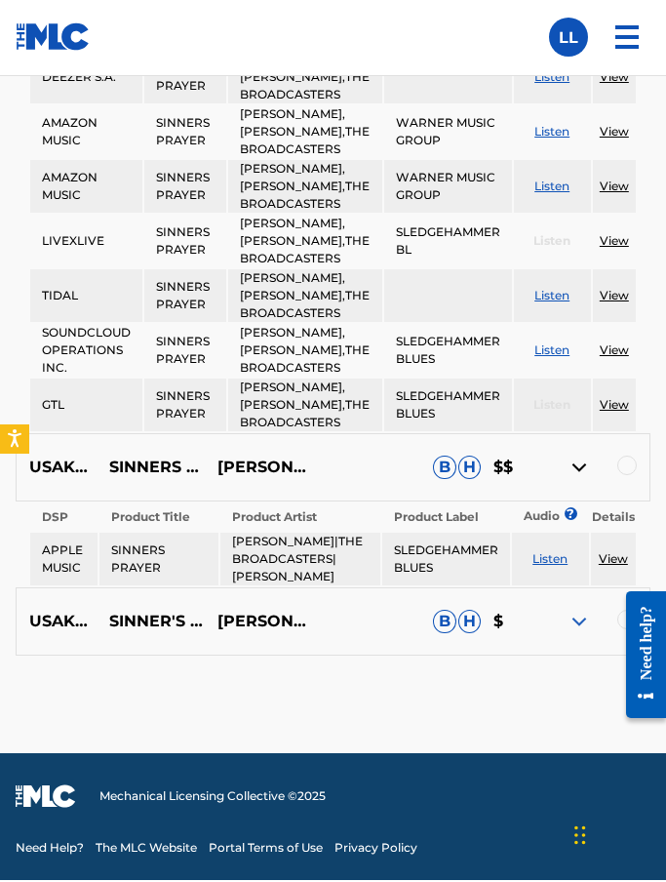
scroll to position [2075, 0]
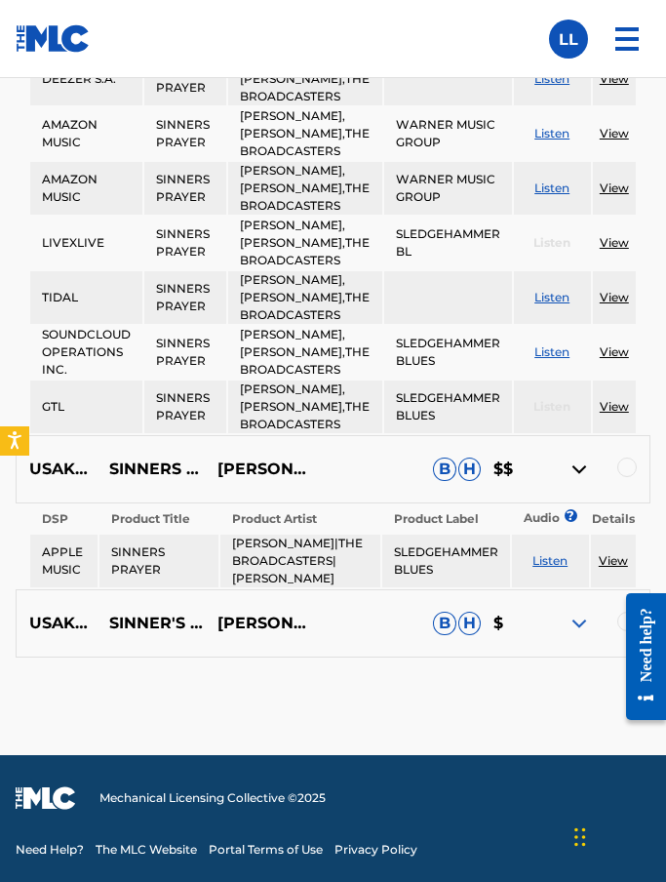
click at [561, 635] on div at bounding box center [596, 623] width 108 height 23
click at [575, 635] on img at bounding box center [579, 623] width 23 height 23
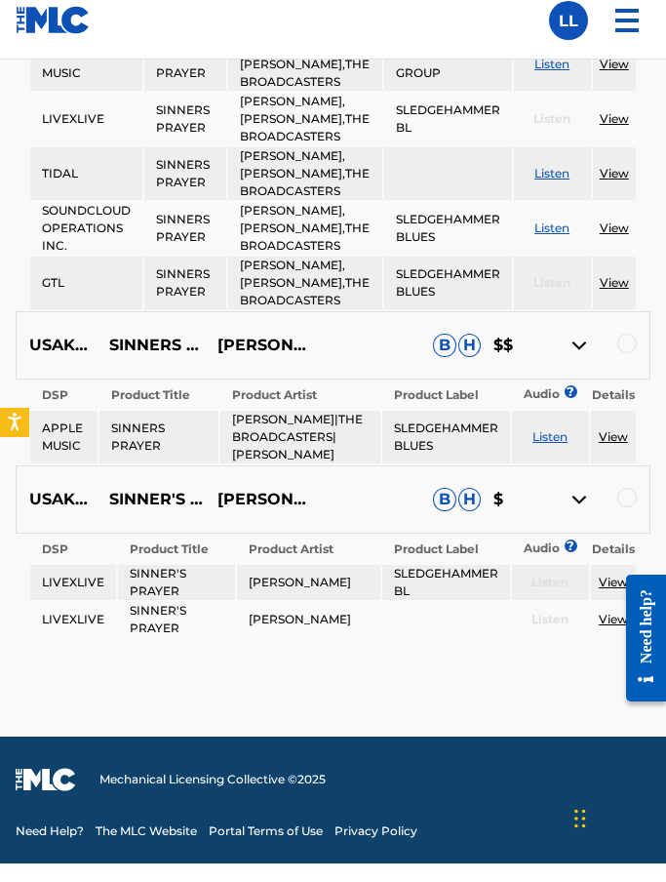
scroll to position [2252, 0]
